Goal: Task Accomplishment & Management: Complete application form

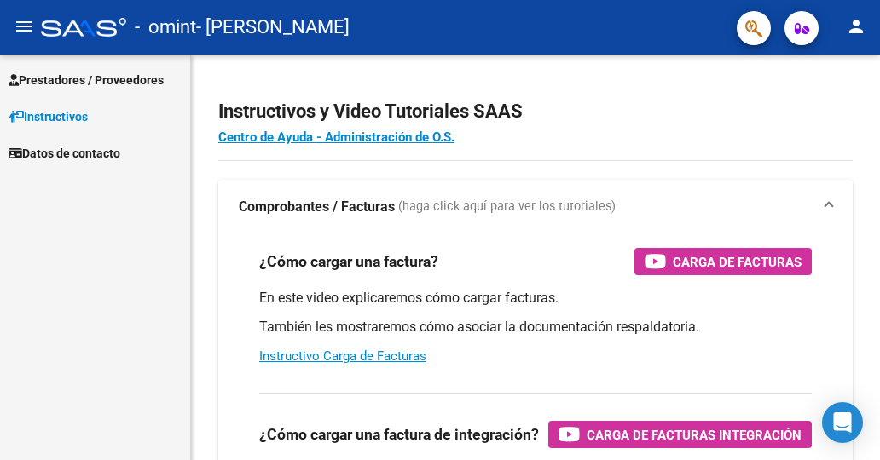
click at [68, 83] on span "Prestadores / Proveedores" at bounding box center [86, 80] width 155 height 19
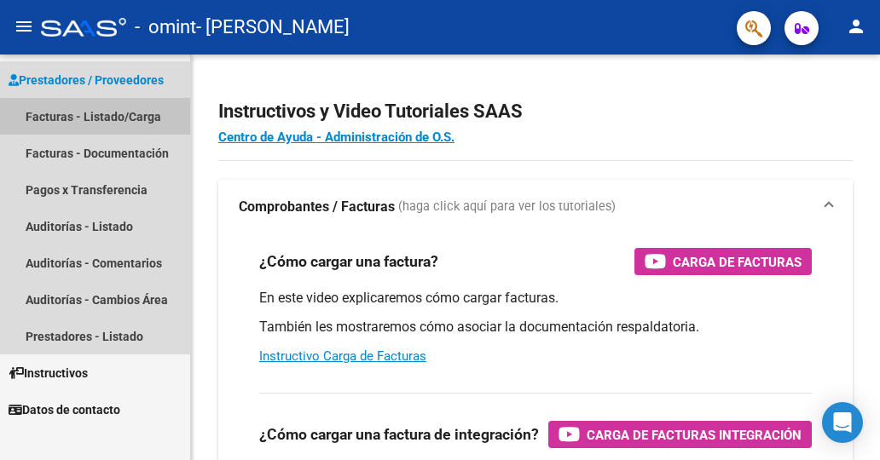
click at [97, 118] on link "Facturas - Listado/Carga" at bounding box center [95, 116] width 190 height 37
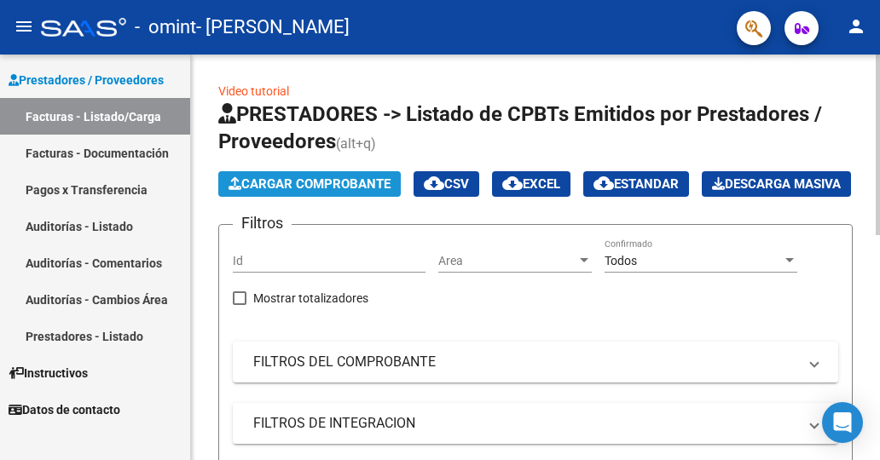
click at [358, 177] on span "Cargar Comprobante" at bounding box center [310, 183] width 162 height 15
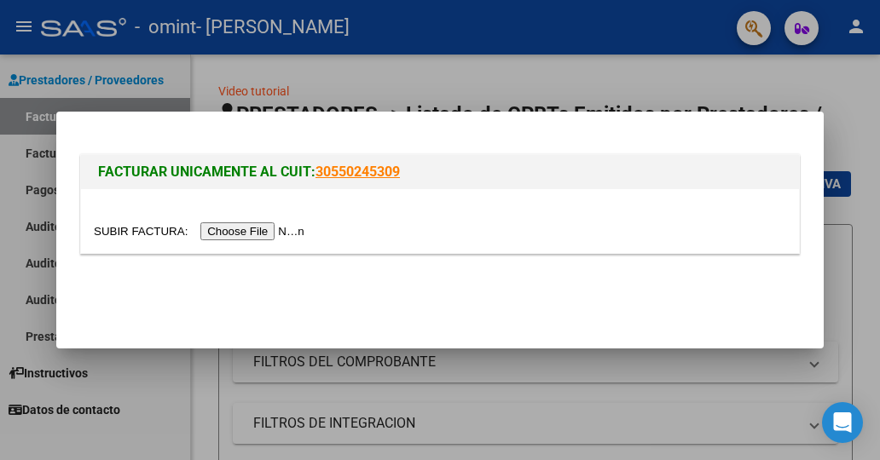
click at [264, 231] on input "file" at bounding box center [202, 232] width 216 height 18
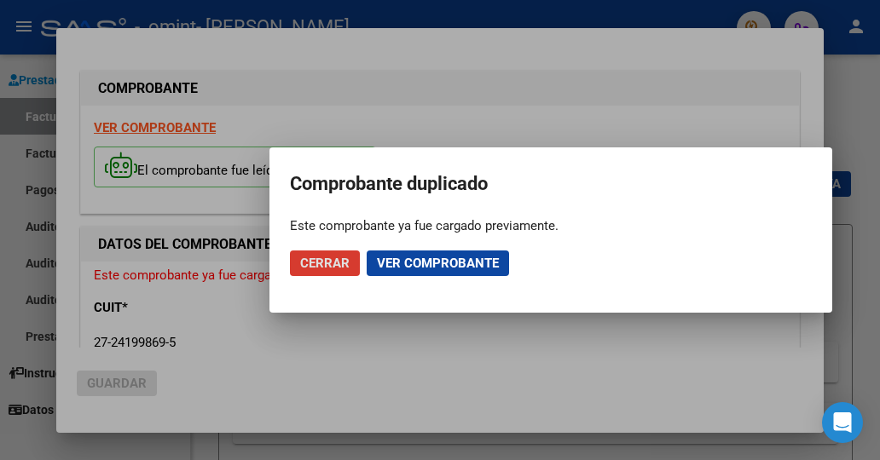
click at [451, 258] on span "Ver comprobante" at bounding box center [438, 263] width 122 height 15
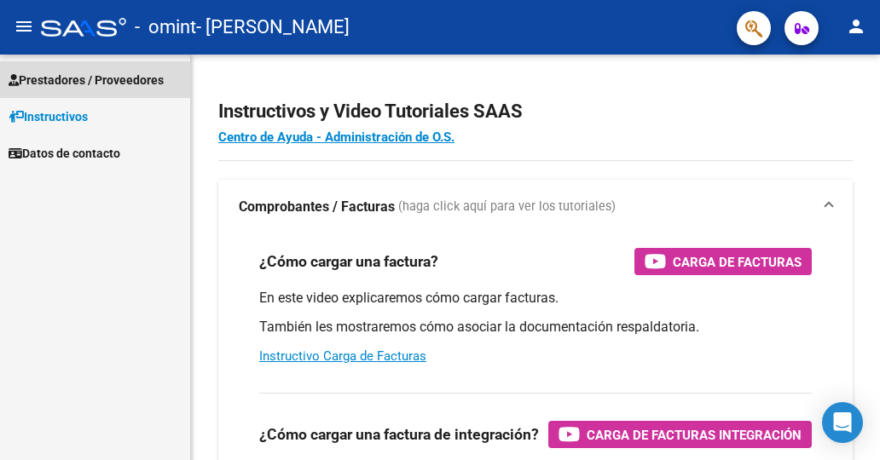
click at [61, 83] on span "Prestadores / Proveedores" at bounding box center [86, 80] width 155 height 19
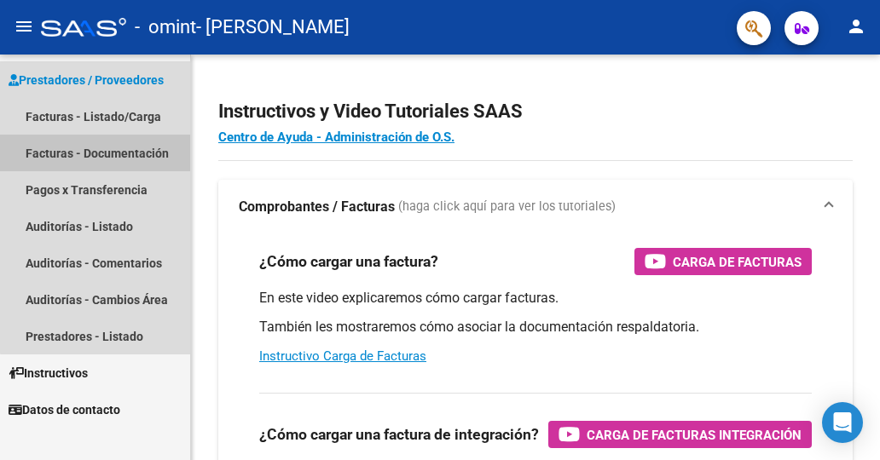
click at [113, 153] on link "Facturas - Documentación" at bounding box center [95, 153] width 190 height 37
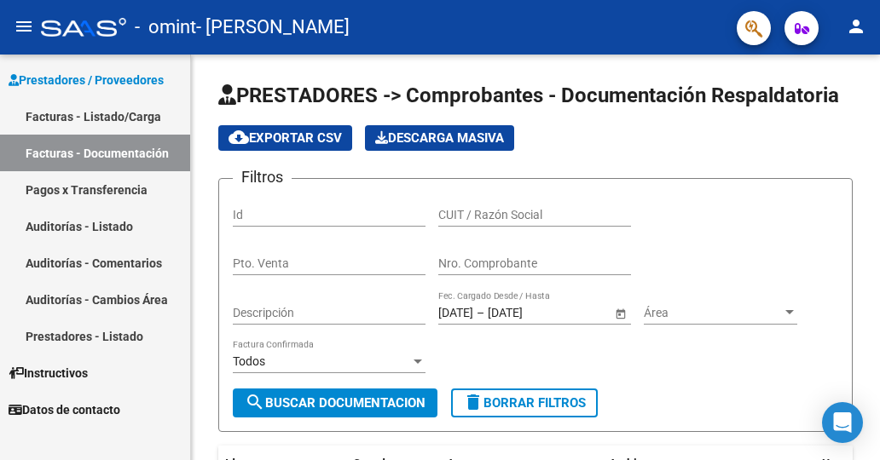
click at [101, 190] on link "Pagos x Transferencia" at bounding box center [95, 189] width 190 height 37
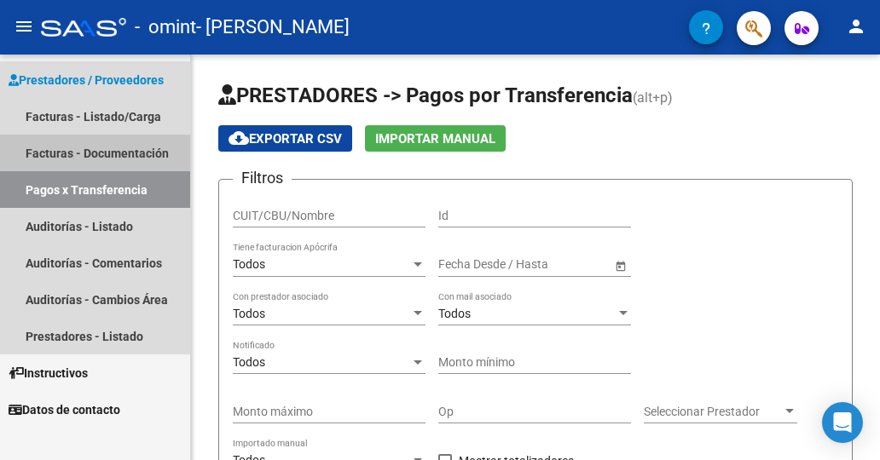
click at [102, 149] on link "Facturas - Documentación" at bounding box center [95, 153] width 190 height 37
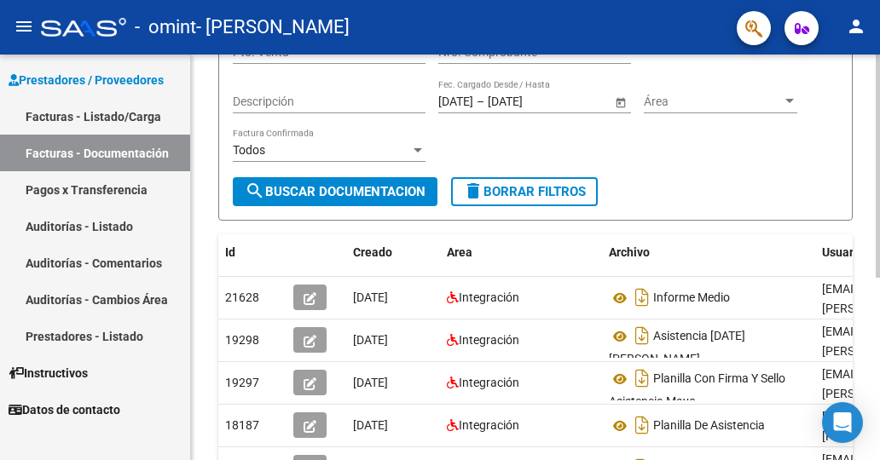
scroll to position [256, 0]
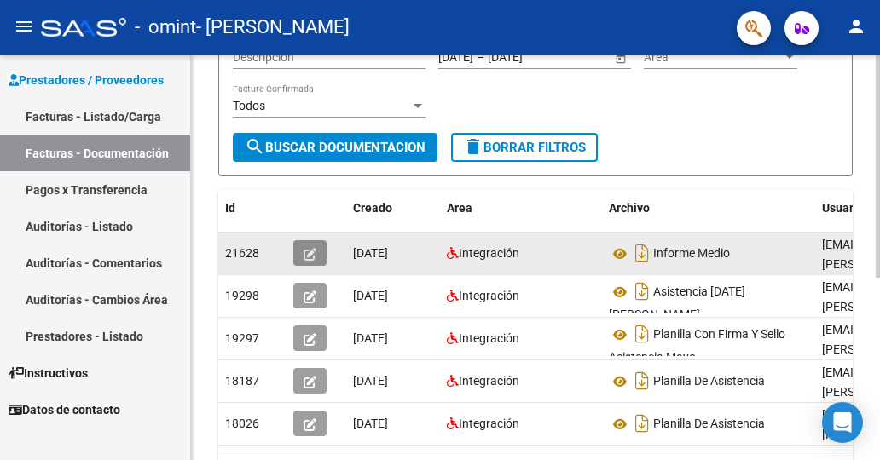
click at [307, 248] on icon "button" at bounding box center [310, 254] width 13 height 13
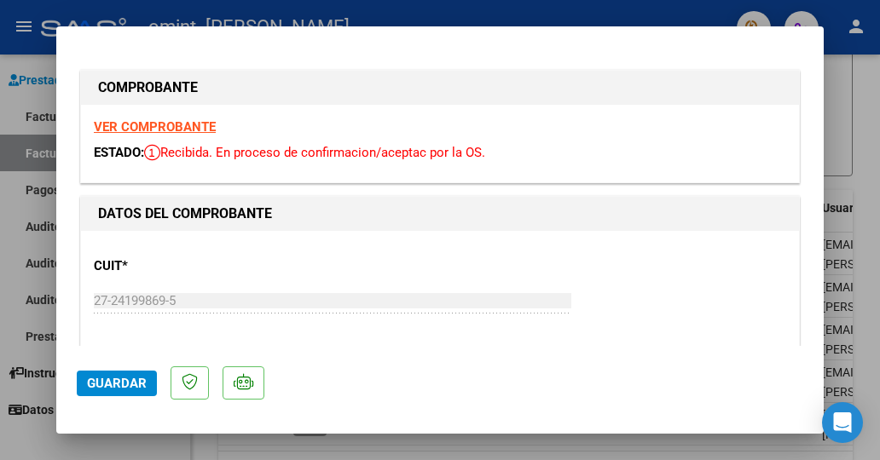
click at [479, 3] on div at bounding box center [440, 230] width 880 height 460
type input "$ 0,00"
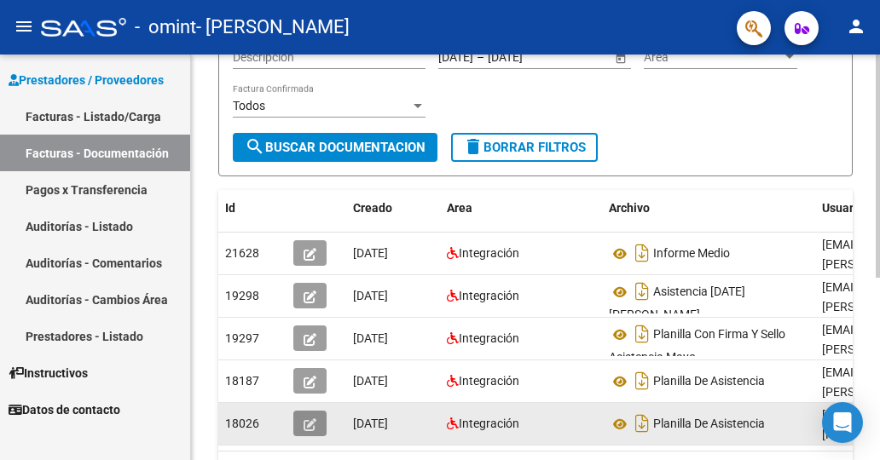
click at [314, 419] on icon "button" at bounding box center [310, 425] width 13 height 13
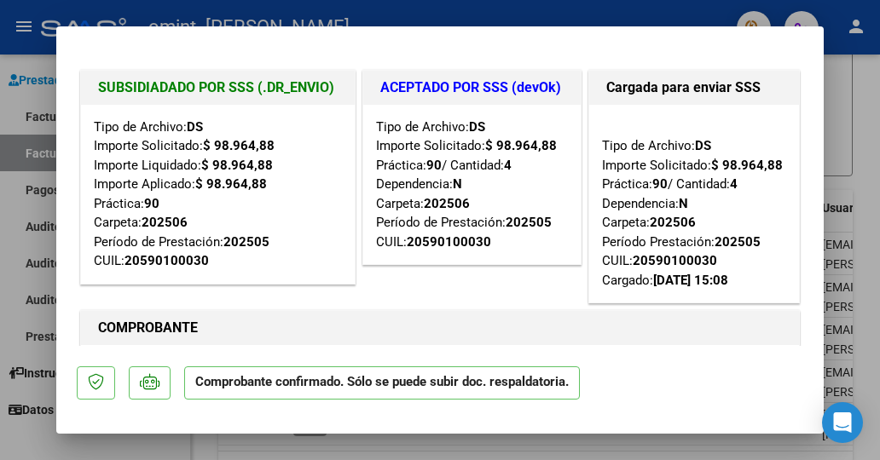
click at [429, 18] on div at bounding box center [440, 230] width 880 height 460
type input "$ 0,00"
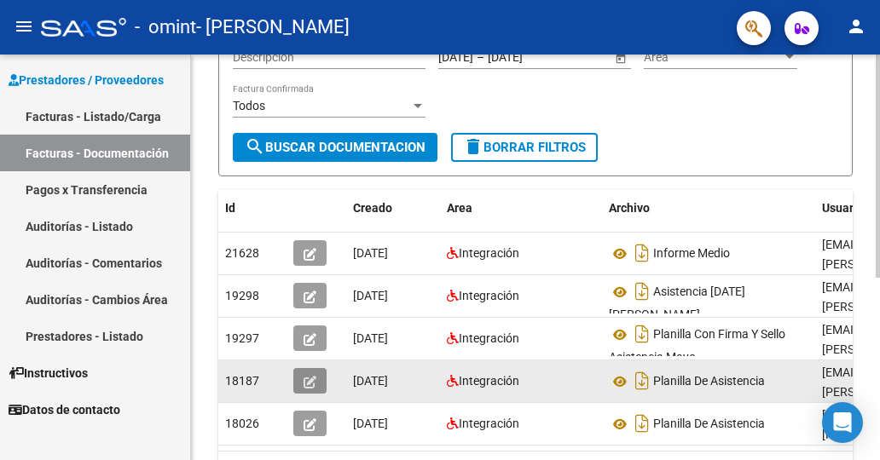
click at [312, 376] on icon "button" at bounding box center [310, 382] width 13 height 13
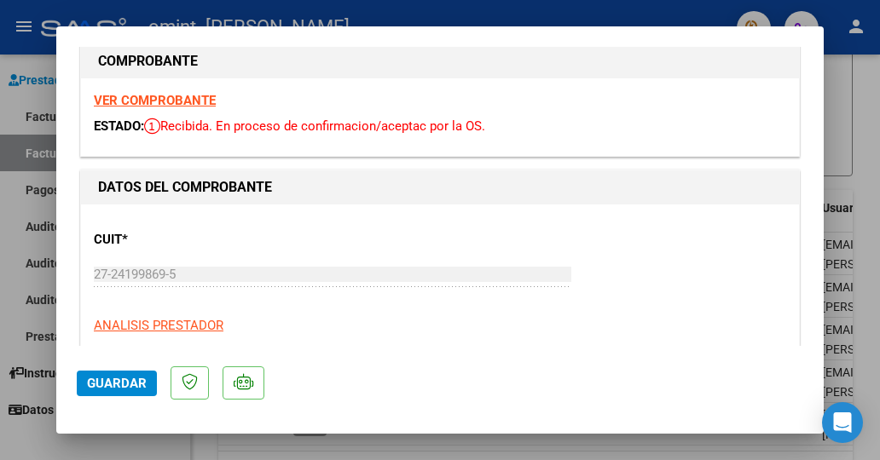
scroll to position [0, 0]
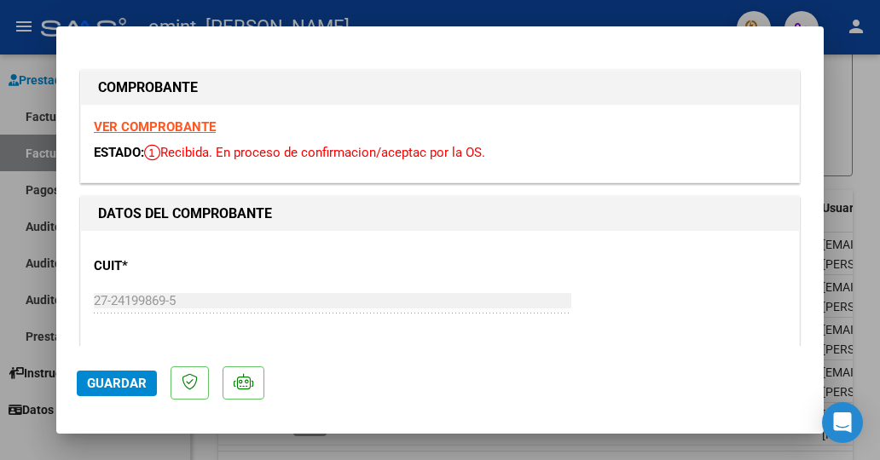
click at [568, 9] on div at bounding box center [440, 230] width 880 height 460
type input "$ 0,00"
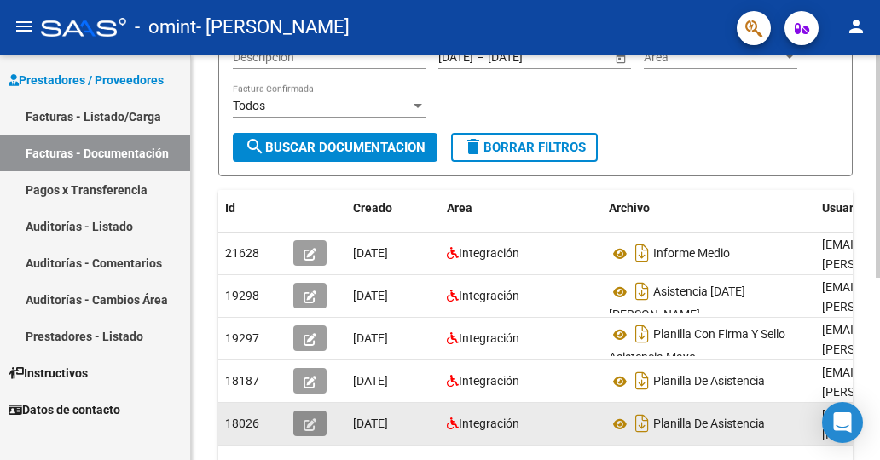
click at [307, 419] on icon "button" at bounding box center [310, 425] width 13 height 13
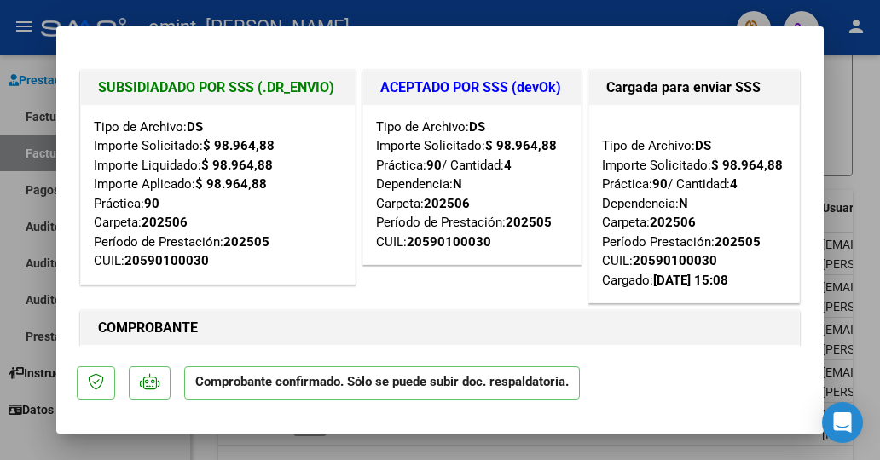
click at [618, 20] on div at bounding box center [440, 230] width 880 height 460
type input "$ 0,00"
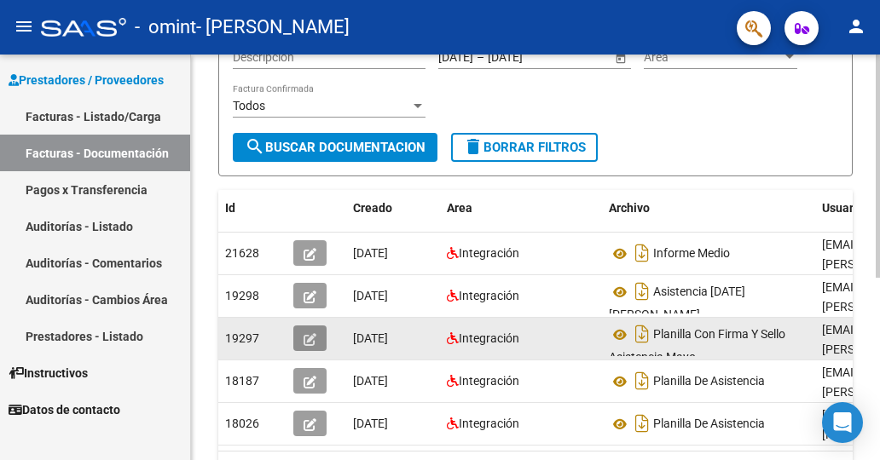
click at [310, 333] on icon "button" at bounding box center [310, 339] width 13 height 13
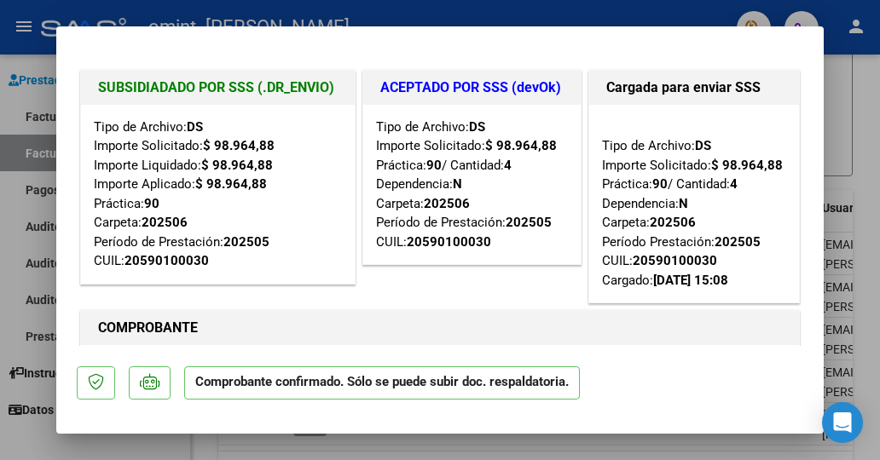
click at [628, 9] on div at bounding box center [440, 230] width 880 height 460
type input "$ 0,00"
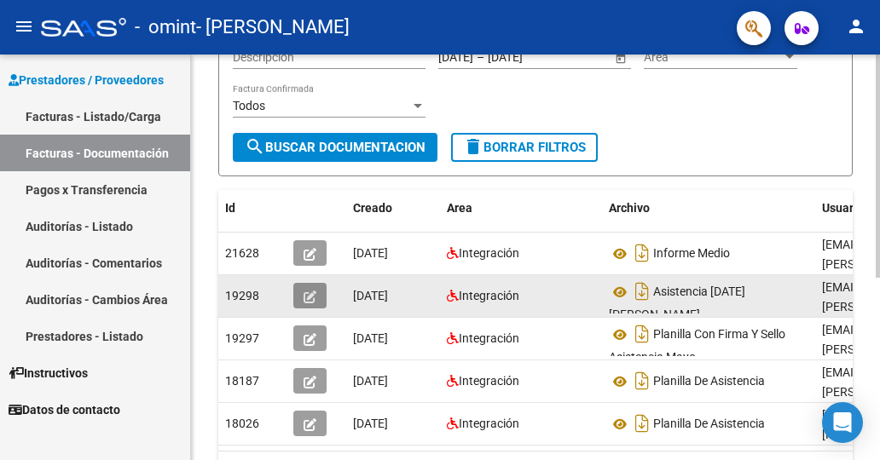
click at [303, 289] on button "button" at bounding box center [309, 296] width 33 height 26
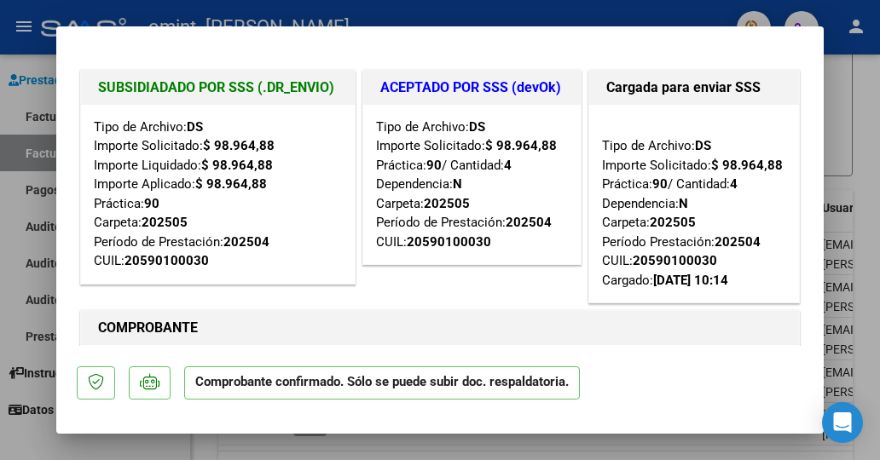
click at [418, 9] on div at bounding box center [440, 230] width 880 height 460
type input "$ 0,00"
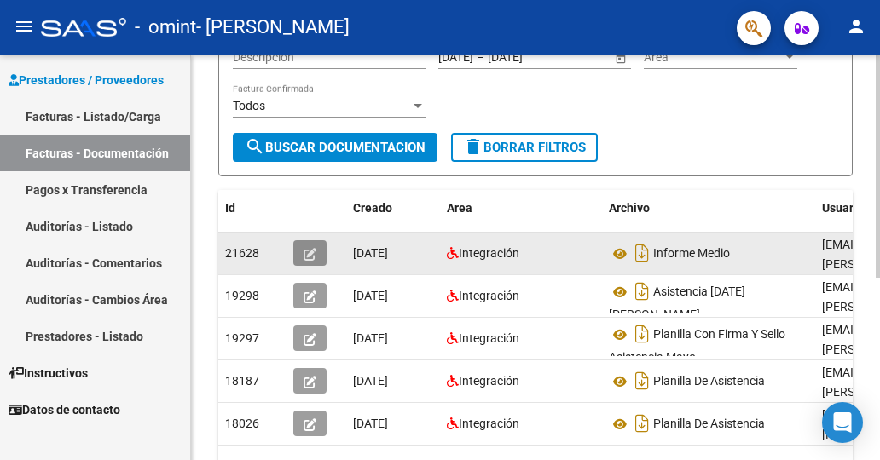
click at [312, 248] on icon "button" at bounding box center [310, 254] width 13 height 13
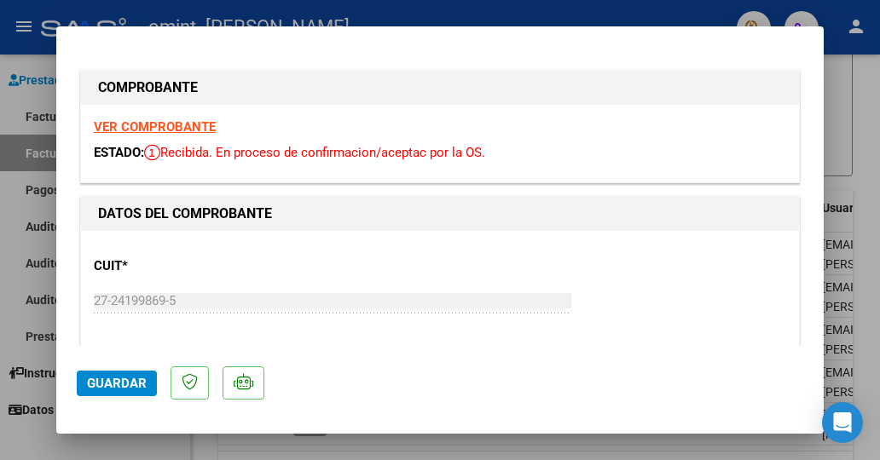
click at [495, 11] on div at bounding box center [440, 230] width 880 height 460
type input "$ 0,00"
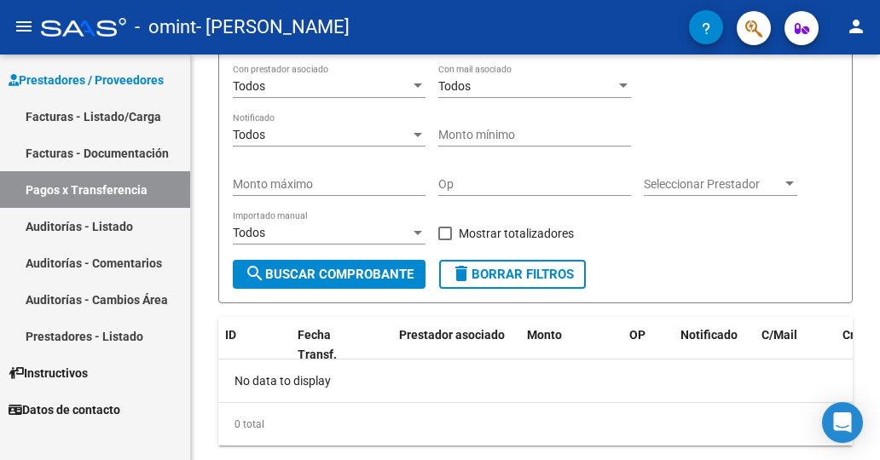
scroll to position [256, 0]
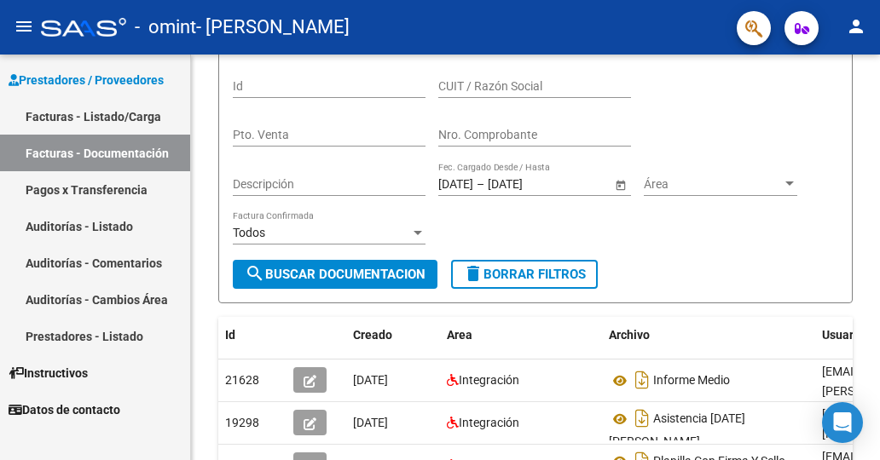
scroll to position [256, 0]
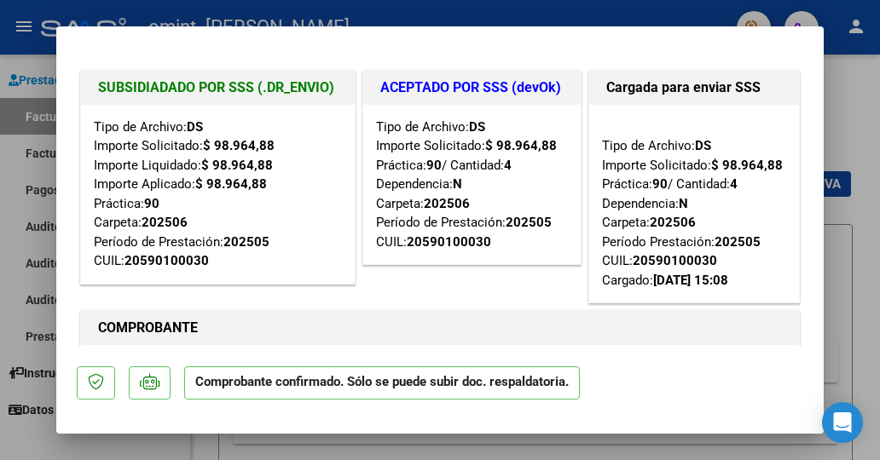
click at [548, 13] on div at bounding box center [440, 230] width 880 height 460
type input "$ 0,00"
click at [415, 12] on div at bounding box center [440, 230] width 880 height 460
type input "$ 0,00"
click at [401, 5] on div at bounding box center [440, 230] width 880 height 460
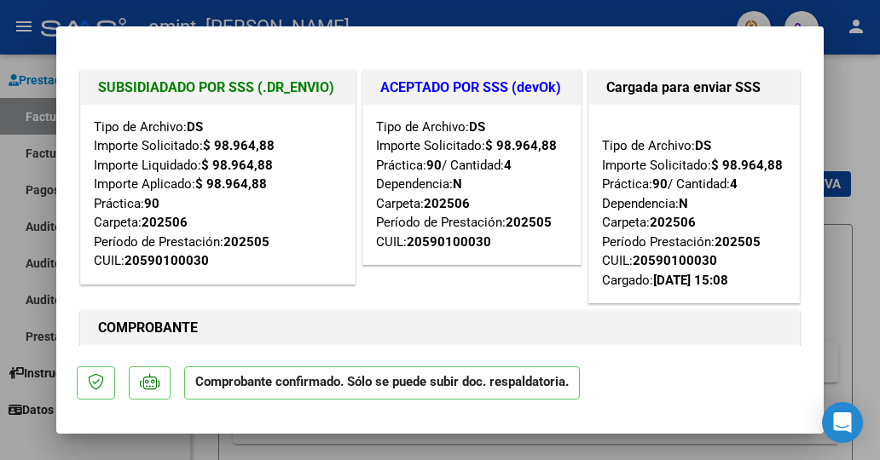
type input "$ 0,00"
